Goal: Information Seeking & Learning: Find specific fact

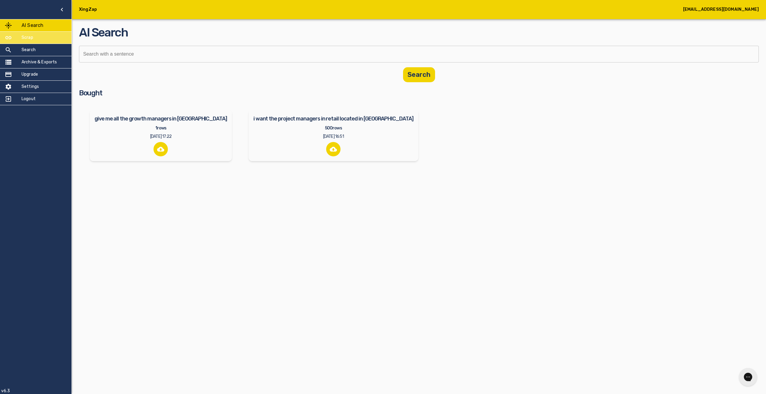
click at [42, 42] on div "Scrap" at bounding box center [35, 38] width 71 height 12
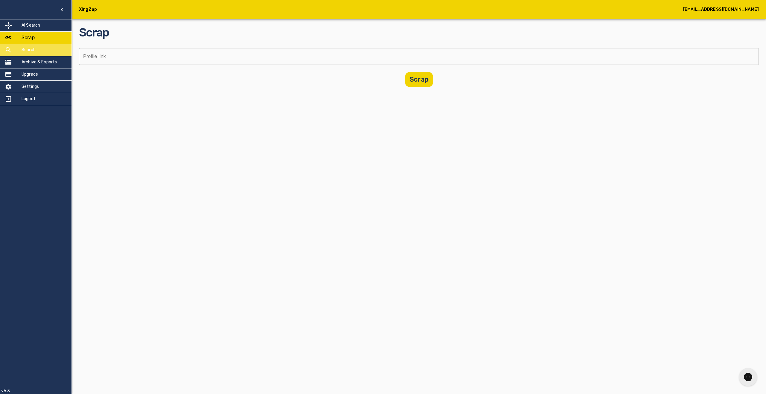
click at [31, 53] on div "Search" at bounding box center [35, 50] width 71 height 12
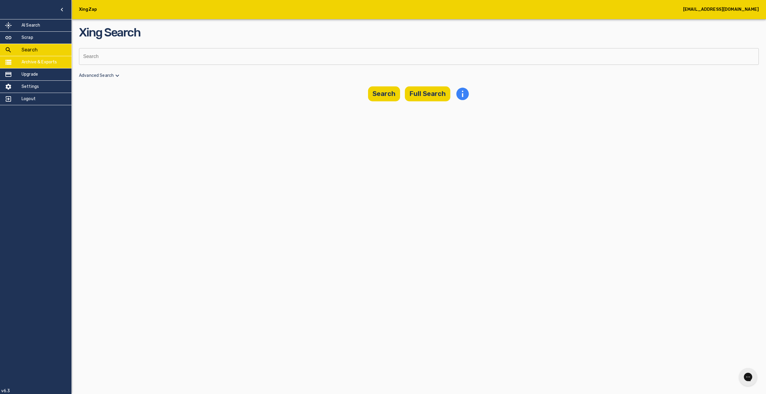
click at [46, 63] on h5 "Archive & Exports" at bounding box center [40, 62] width 36 height 6
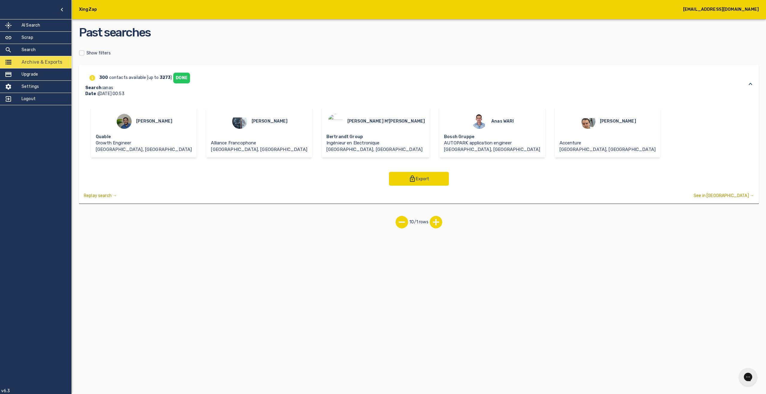
click at [46, 66] on div "Archive & Exports" at bounding box center [35, 62] width 71 height 12
click at [44, 76] on div "Upgrade" at bounding box center [35, 75] width 71 height 12
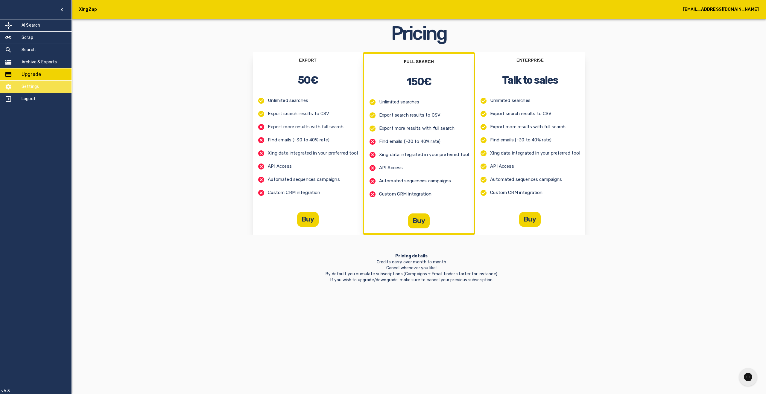
click at [39, 85] on div "Settings" at bounding box center [35, 87] width 71 height 12
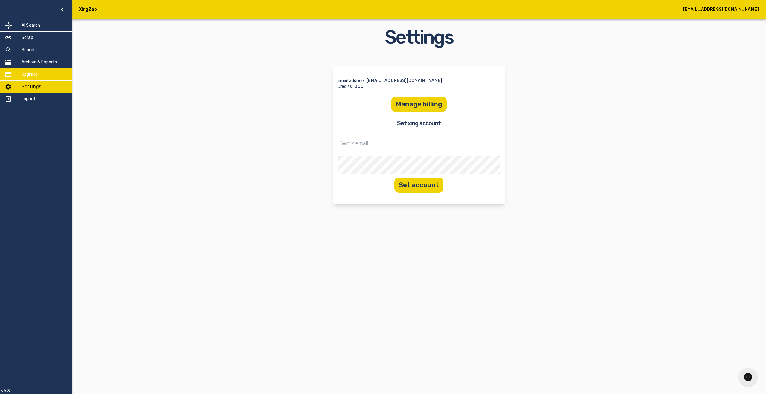
drag, startPoint x: 39, startPoint y: 73, endPoint x: 39, endPoint y: 67, distance: 5.7
click at [39, 73] on div "Upgrade" at bounding box center [35, 75] width 71 height 12
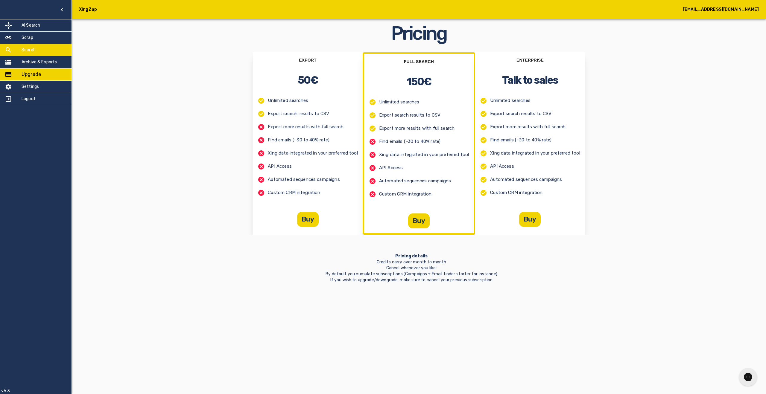
click at [39, 55] on div "Search" at bounding box center [35, 50] width 71 height 12
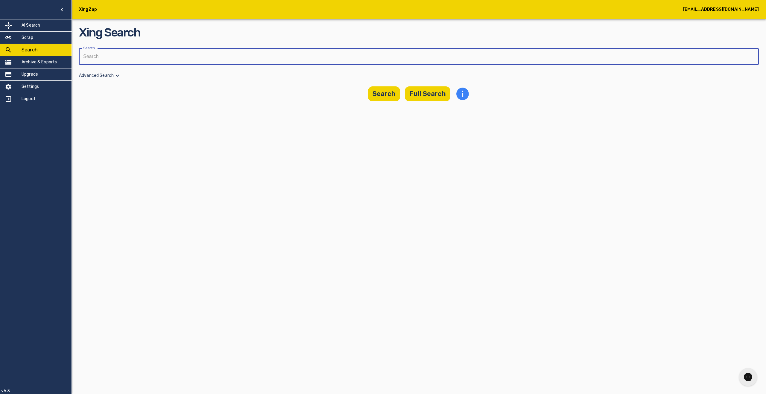
click at [345, 57] on input "text" at bounding box center [416, 56] width 675 height 17
type input "anas"
click at [438, 89] on button "Full Search" at bounding box center [427, 93] width 45 height 15
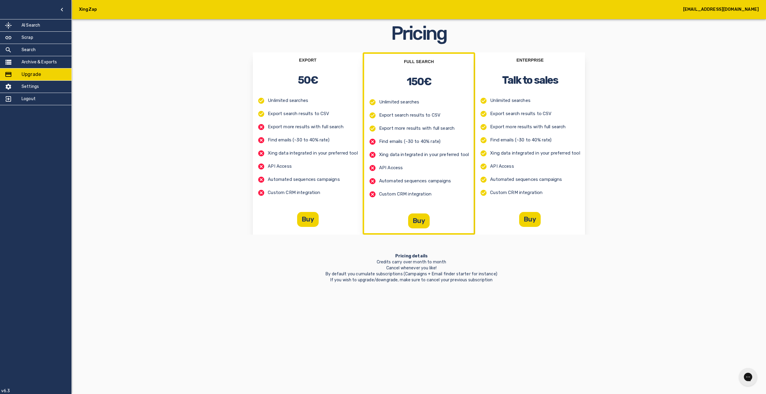
click at [51, 105] on div "Logout" at bounding box center [35, 99] width 71 height 12
click at [16, 98] on div at bounding box center [13, 98] width 17 height 7
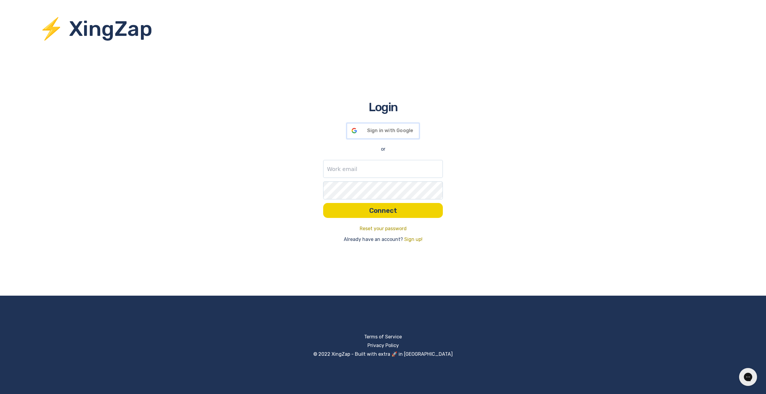
click at [389, 130] on span "Sign in with Google" at bounding box center [390, 131] width 46 height 6
